Goal: Navigation & Orientation: Find specific page/section

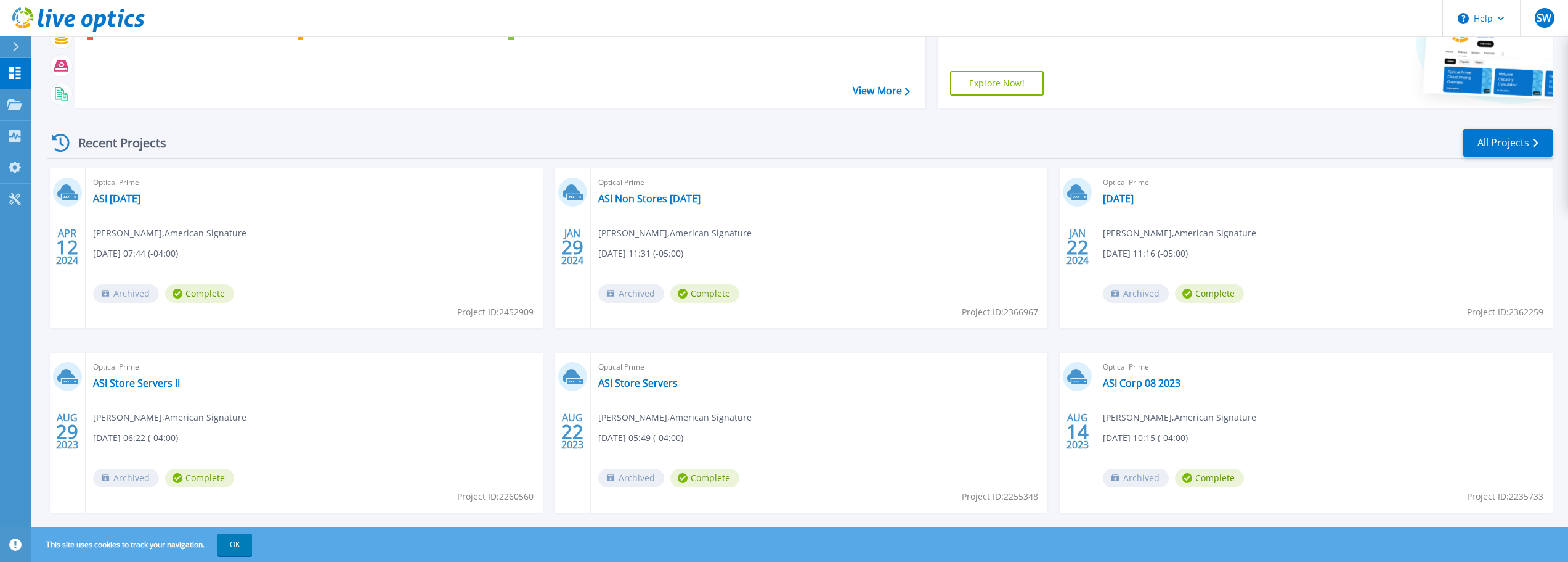
scroll to position [121, 0]
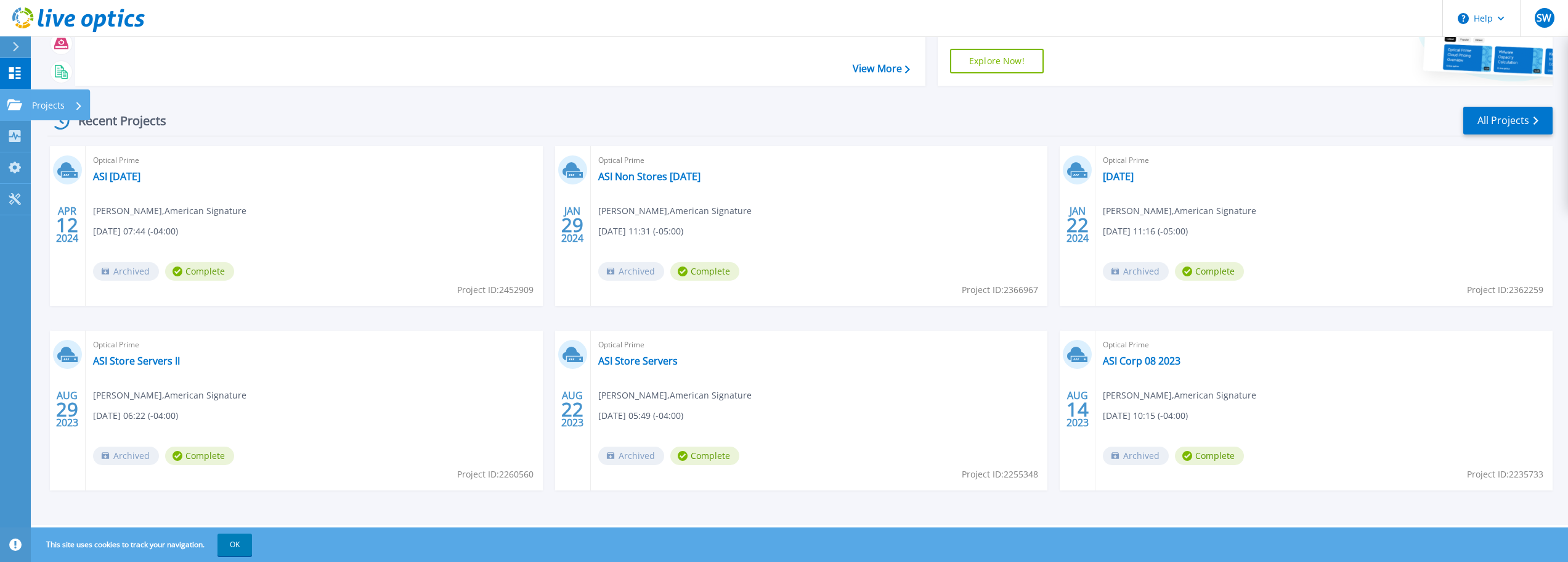
click at [8, 105] on icon at bounding box center [15, 104] width 15 height 11
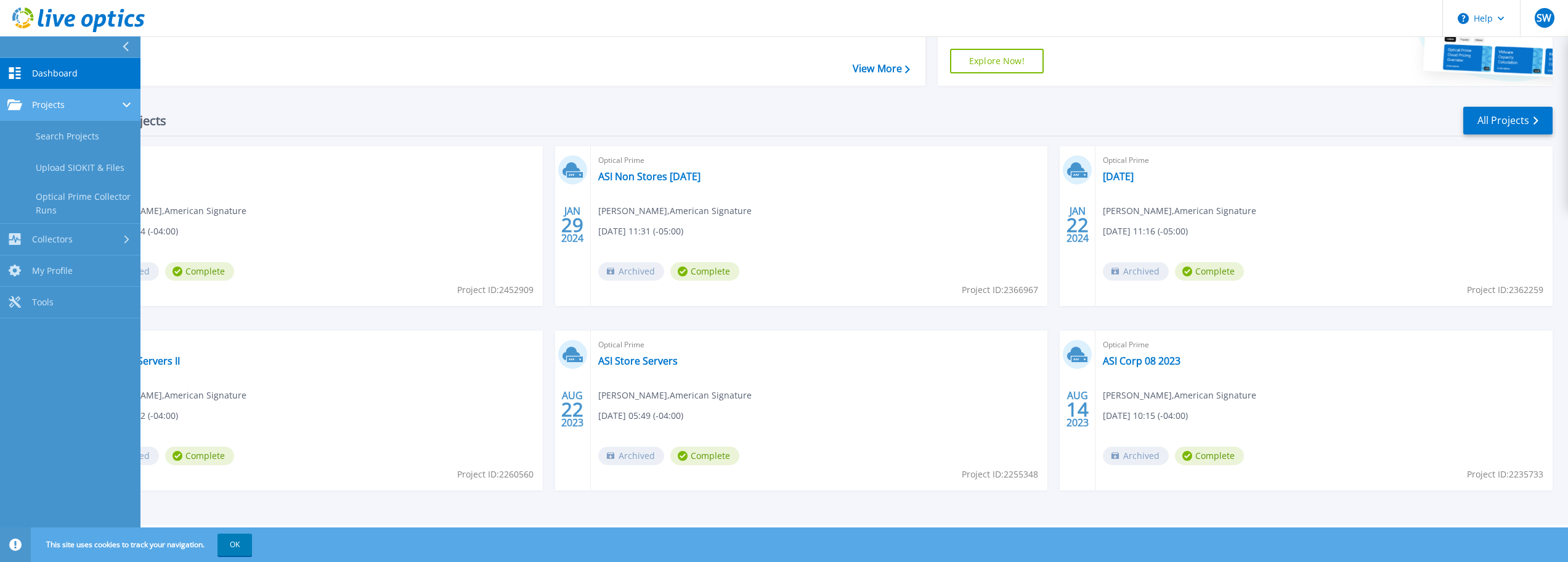
click at [90, 113] on link "Projects Projects" at bounding box center [70, 105] width 141 height 31
click at [95, 106] on div "Projects" at bounding box center [70, 105] width 126 height 11
click at [98, 139] on link "Search Projects" at bounding box center [70, 136] width 141 height 31
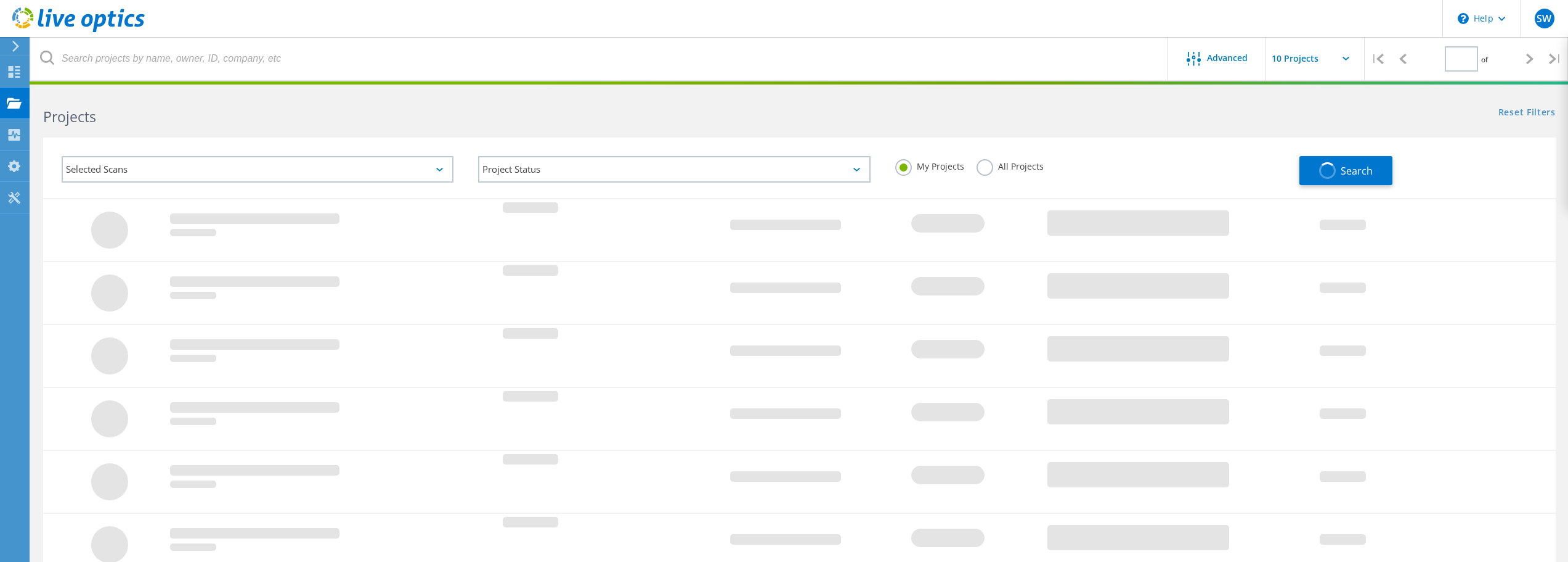
type input "1"
